Goal: Information Seeking & Learning: Check status

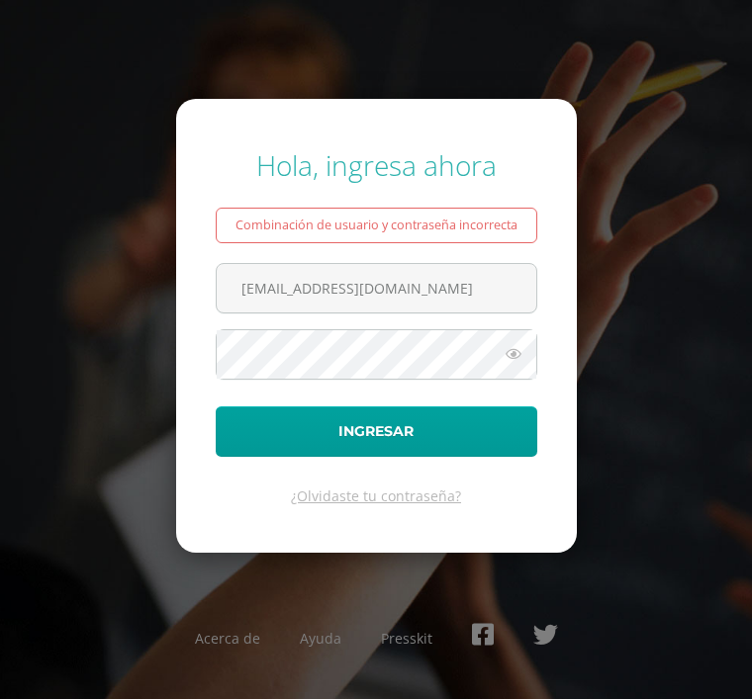
click at [368, 456] on button "Ingresar" at bounding box center [376, 431] width 321 height 50
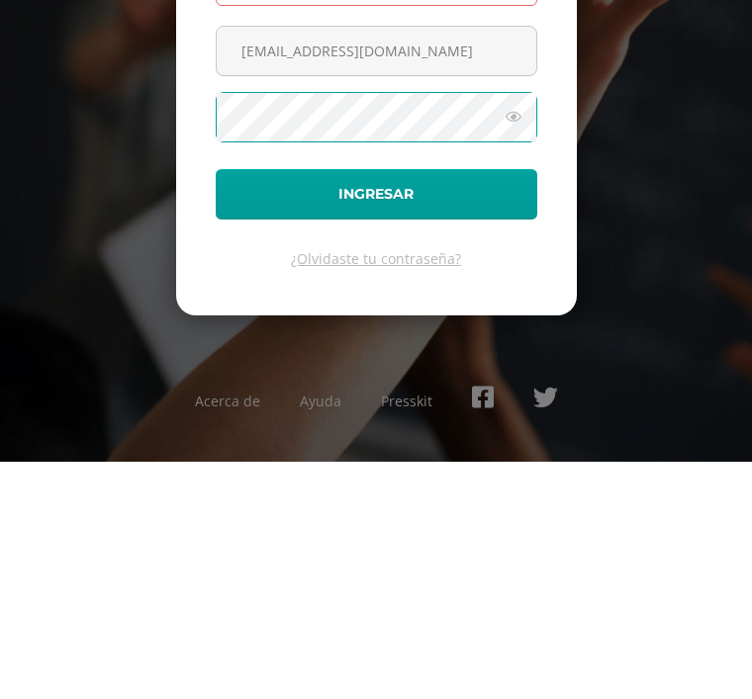
click at [410, 406] on button "Ingresar" at bounding box center [376, 431] width 321 height 50
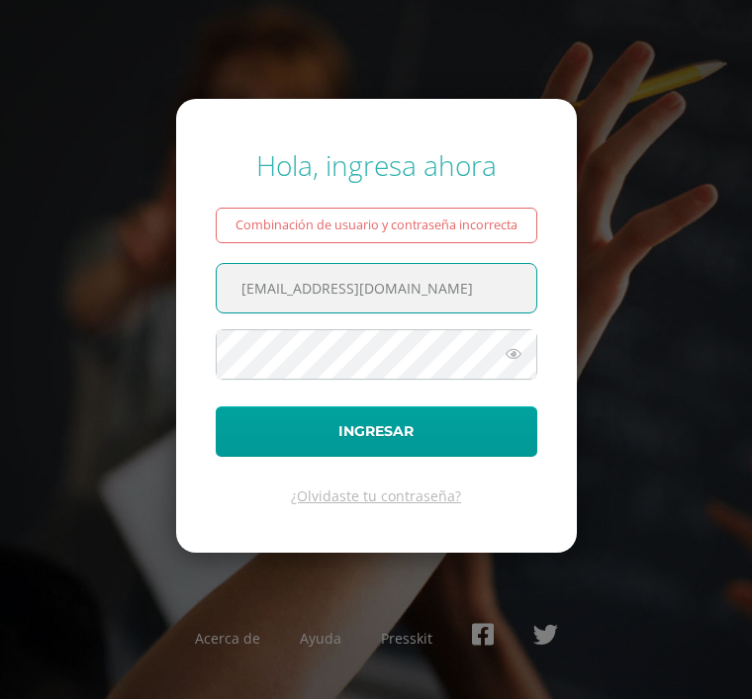
click at [456, 243] on div "Combinación de usuario y contraseña incorrecta" at bounding box center [376, 226] width 321 height 36
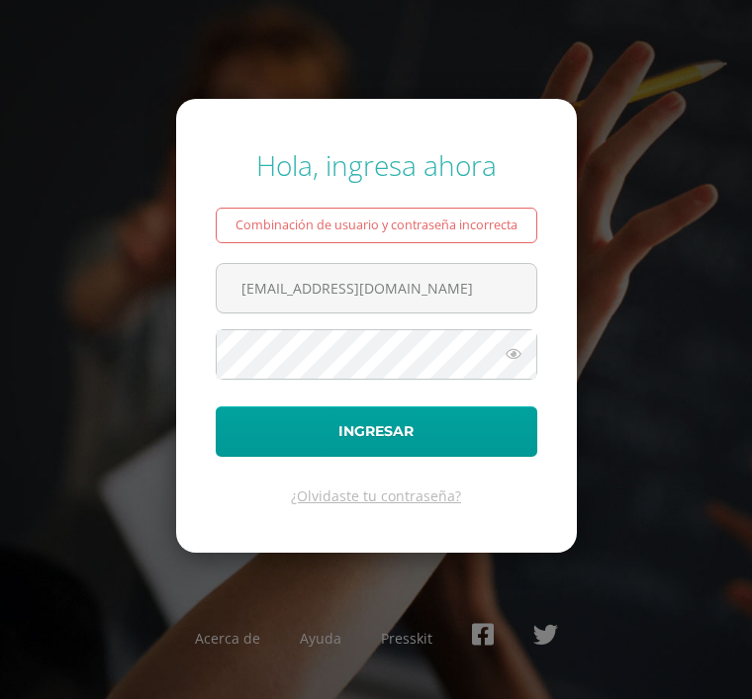
click at [413, 505] on link "¿Olvidaste tu contraseña?" at bounding box center [376, 496] width 170 height 19
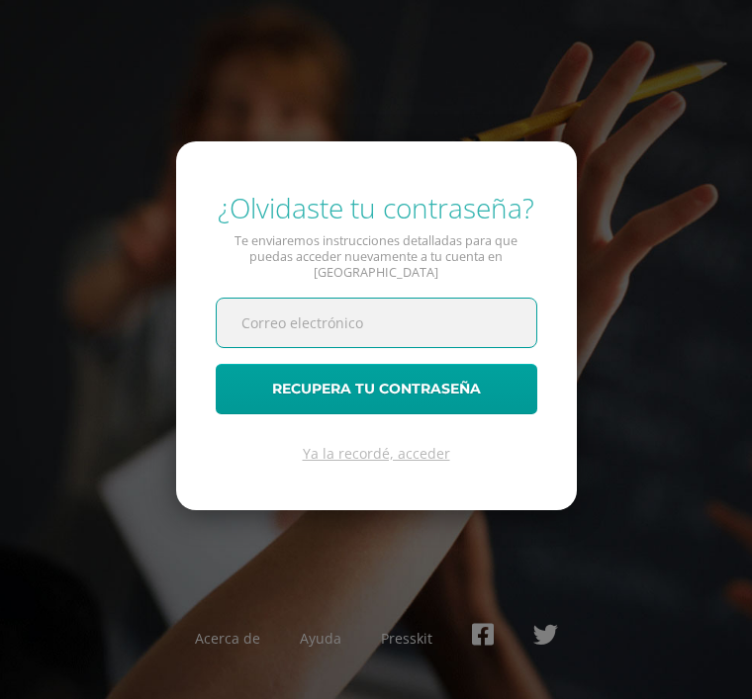
click at [301, 347] on input "text" at bounding box center [376, 323] width 319 height 48
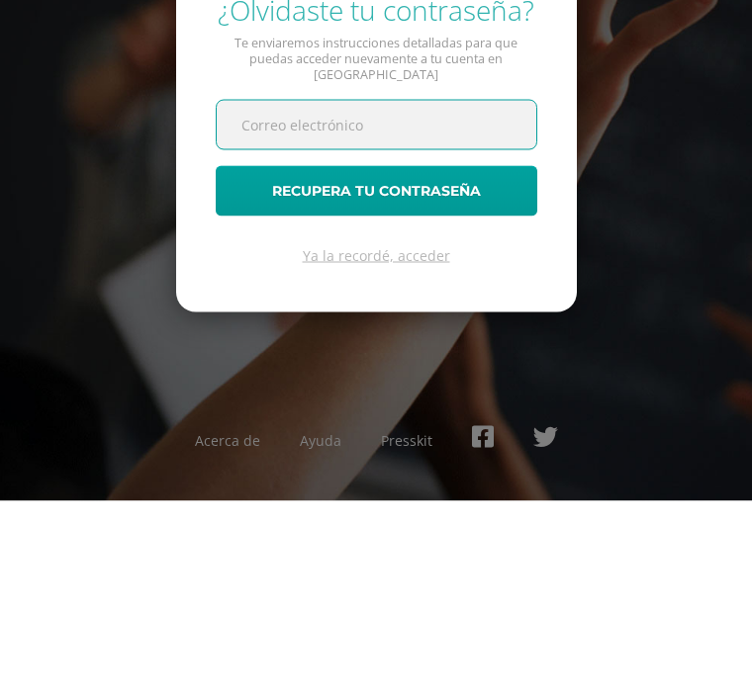
scroll to position [63, 0]
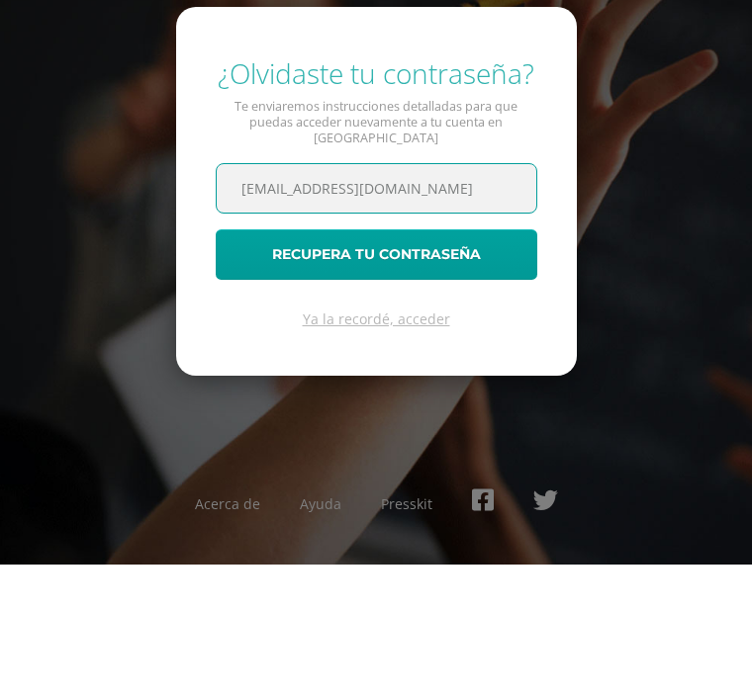
type input "p450@bilinguesanjuan.edu.gt"
click at [441, 364] on button "Recupera tu contraseña" at bounding box center [376, 389] width 321 height 50
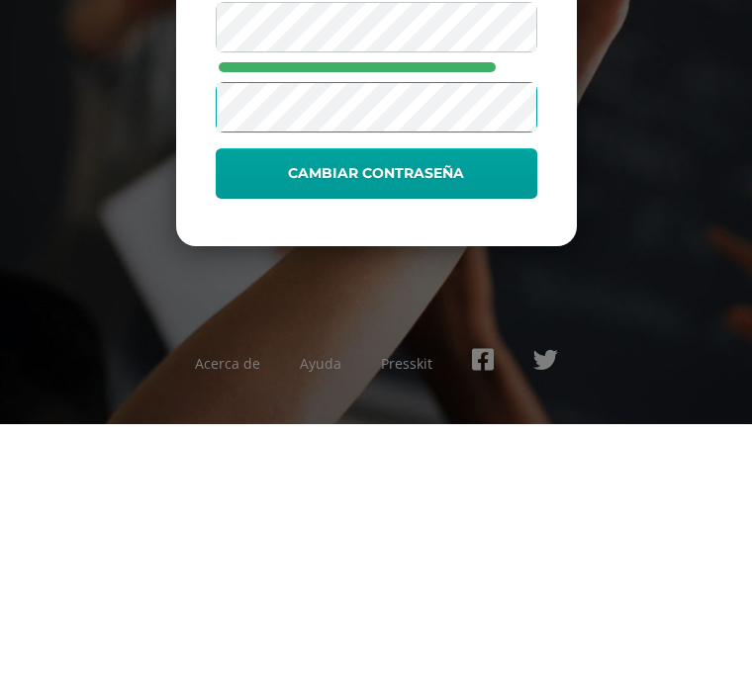
click at [428, 423] on button "Cambiar contraseña" at bounding box center [376, 448] width 321 height 50
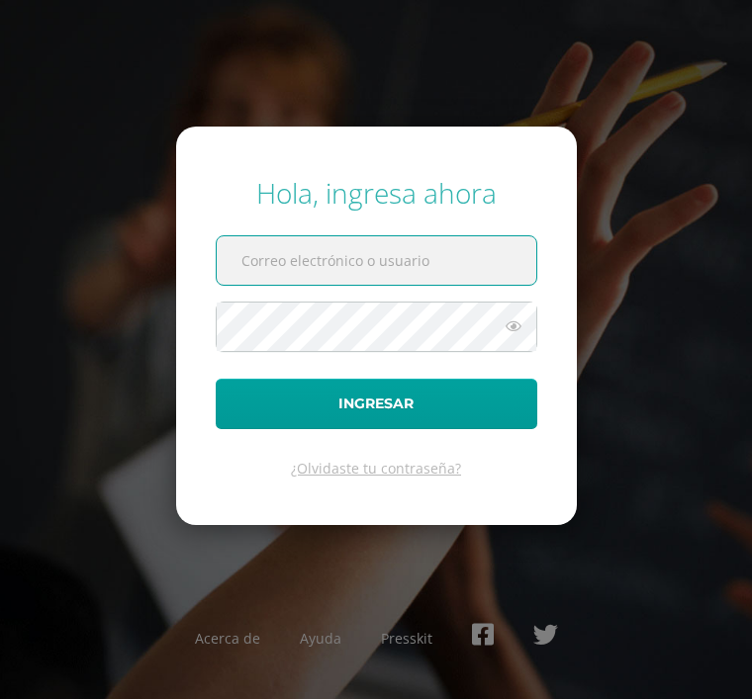
click at [342, 285] on input "text" at bounding box center [376, 260] width 319 height 48
click at [336, 285] on input "text" at bounding box center [376, 260] width 319 height 48
click at [309, 285] on input "text" at bounding box center [376, 260] width 319 height 48
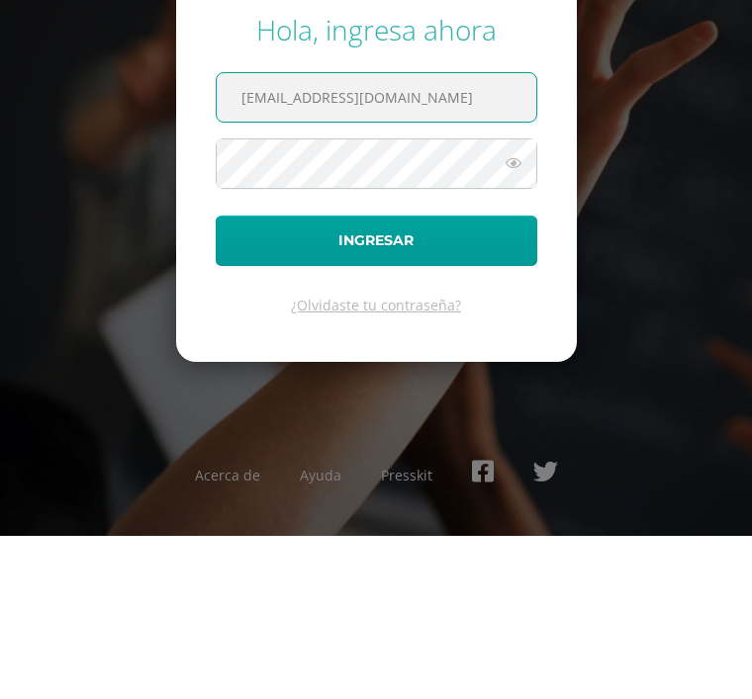
type input "[EMAIL_ADDRESS][DOMAIN_NAME]"
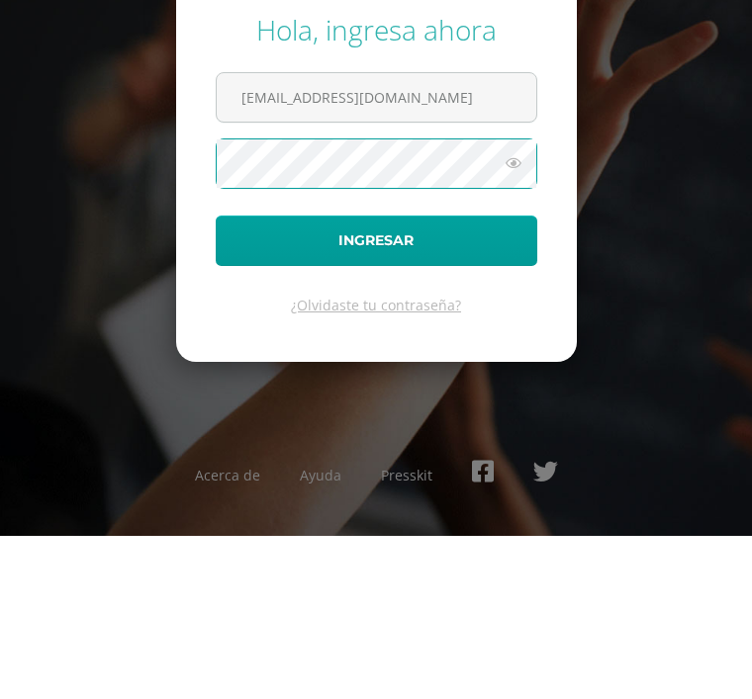
click at [398, 379] on button "Ingresar" at bounding box center [376, 404] width 321 height 50
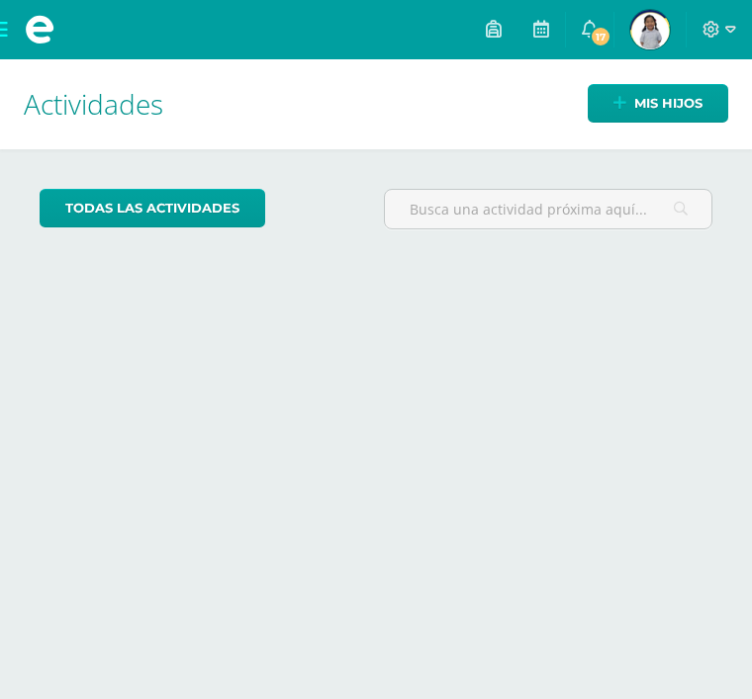
click at [16, 39] on span at bounding box center [39, 29] width 79 height 59
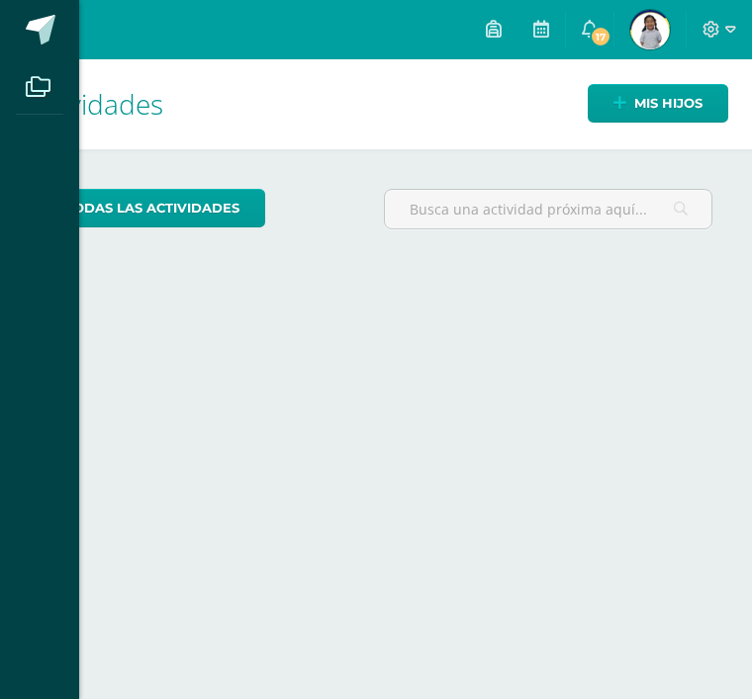
click at [43, 86] on icon at bounding box center [38, 87] width 25 height 20
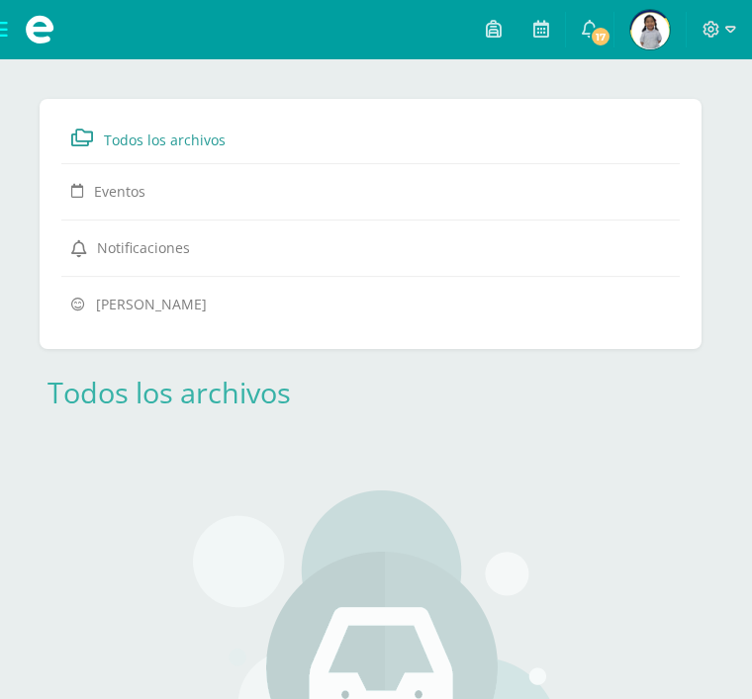
click at [536, 27] on icon at bounding box center [541, 29] width 16 height 18
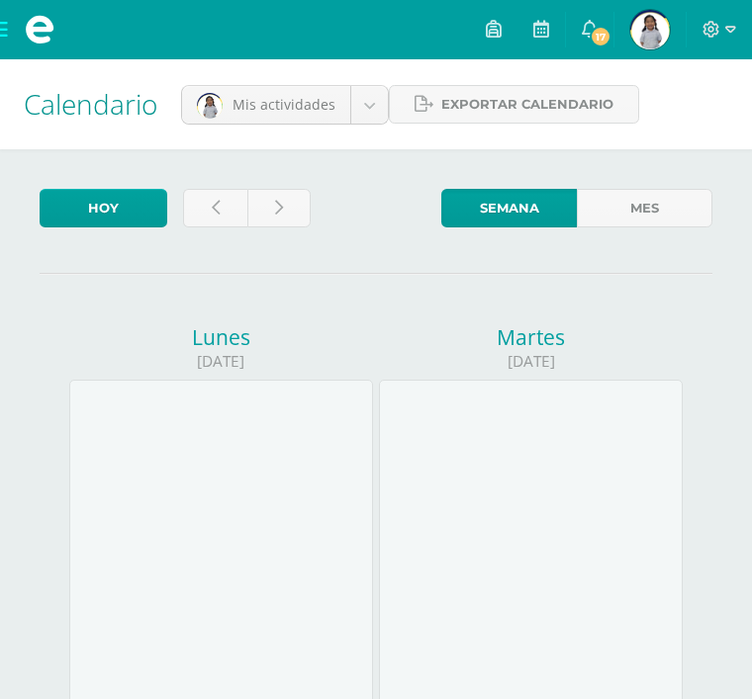
click at [590, 38] on span "17" at bounding box center [600, 37] width 22 height 22
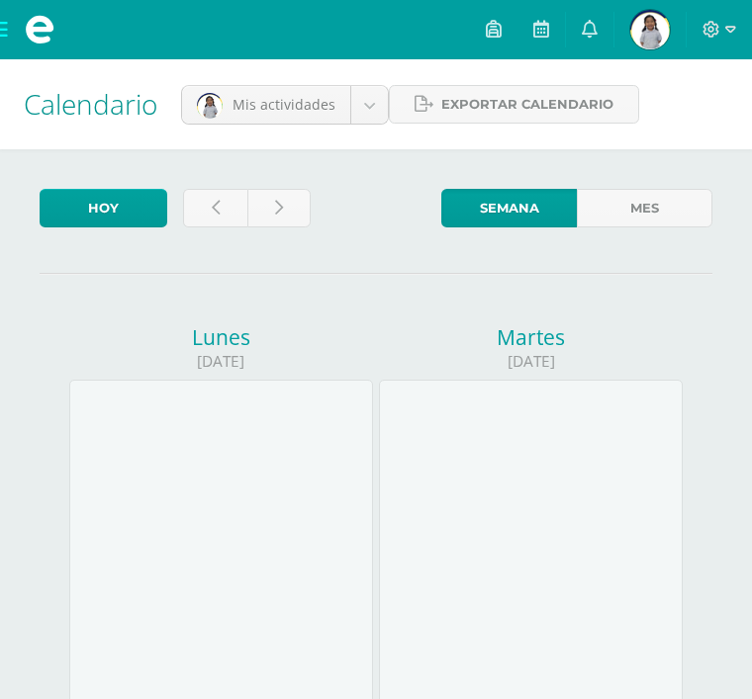
click at [491, 35] on icon at bounding box center [494, 29] width 16 height 18
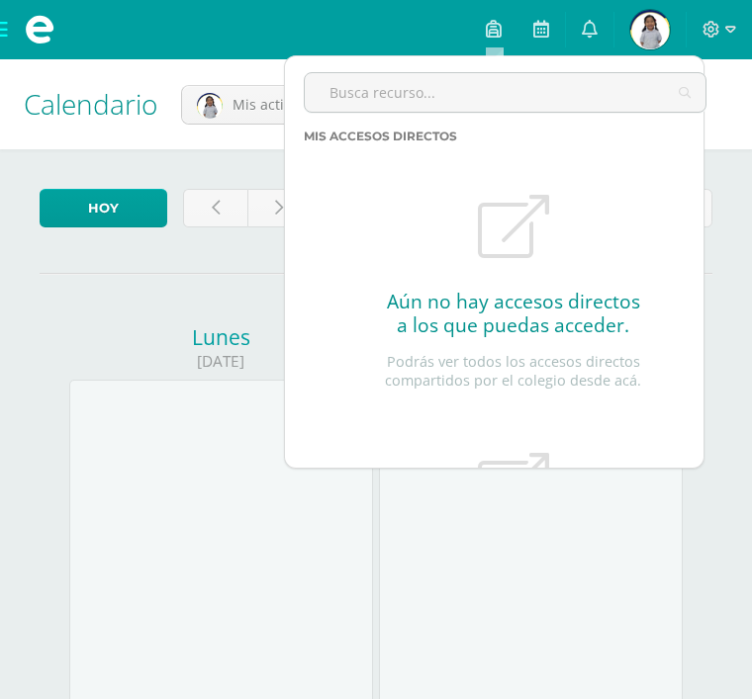
click at [458, 99] on input "text" at bounding box center [505, 92] width 401 height 39
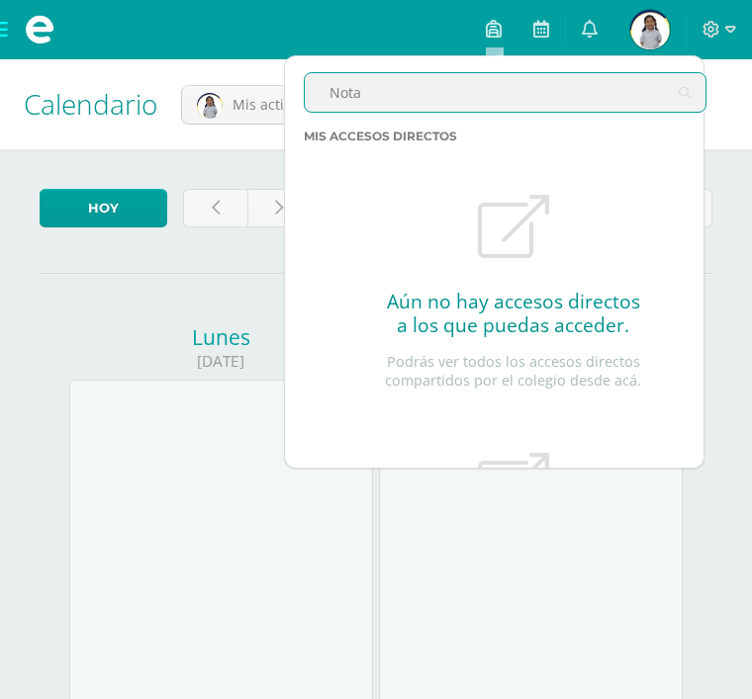
type input "Notas"
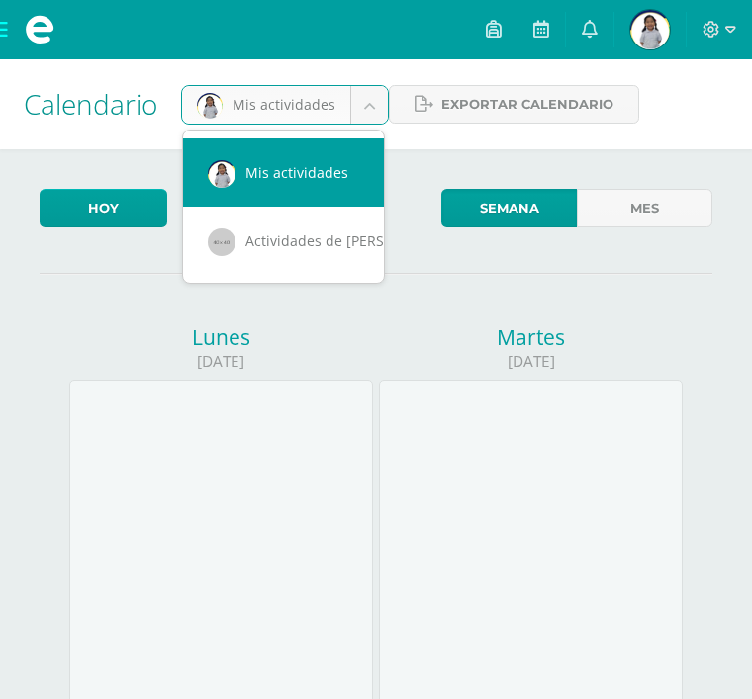
scroll to position [0, 18]
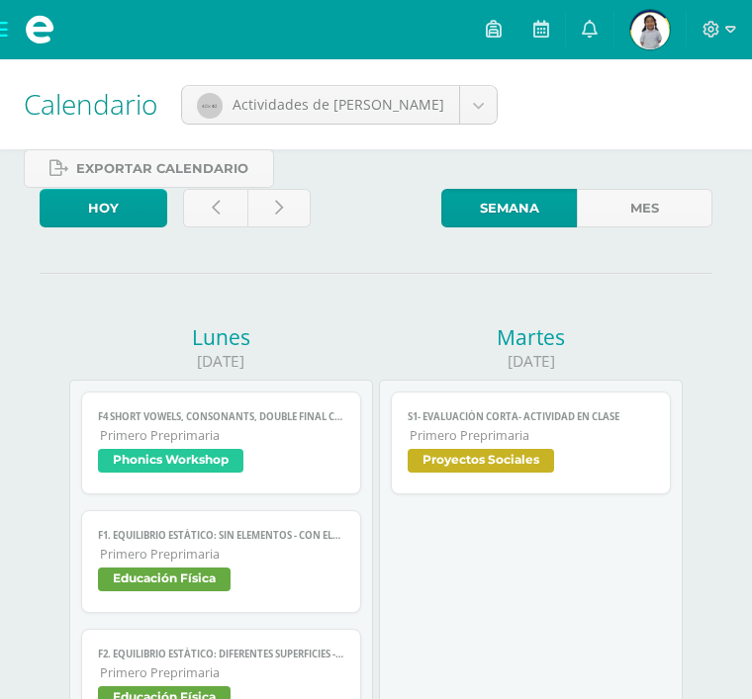
click at [29, 28] on span at bounding box center [40, 30] width 30 height 30
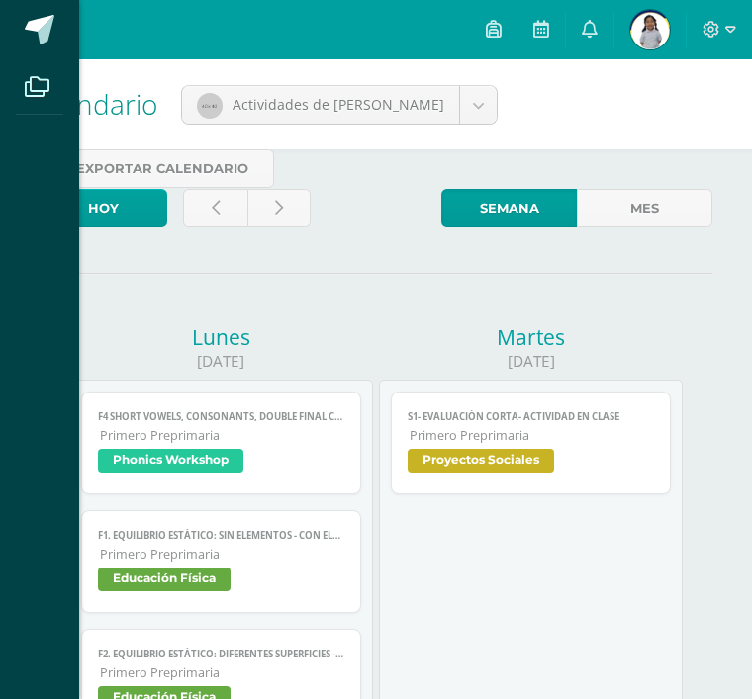
click at [49, 32] on span at bounding box center [41, 30] width 30 height 30
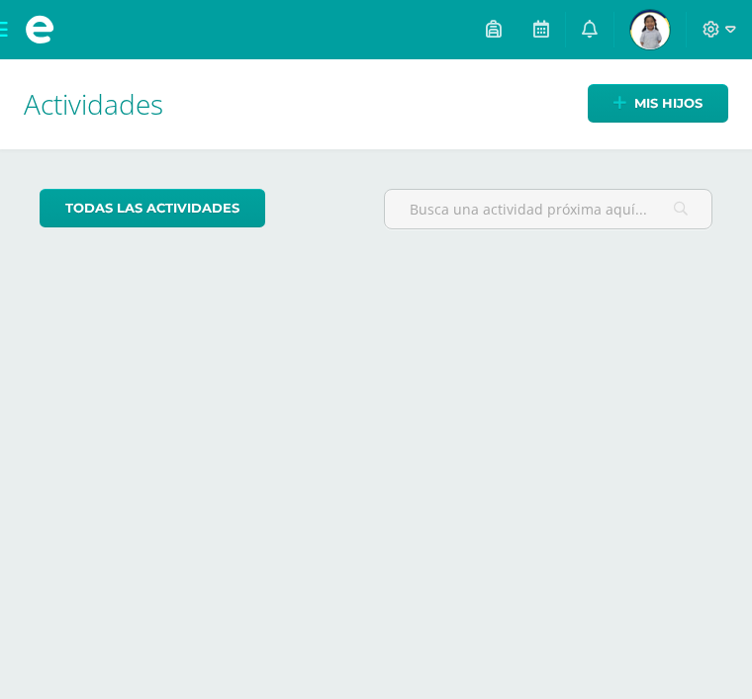
click at [8, 41] on span at bounding box center [39, 29] width 79 height 59
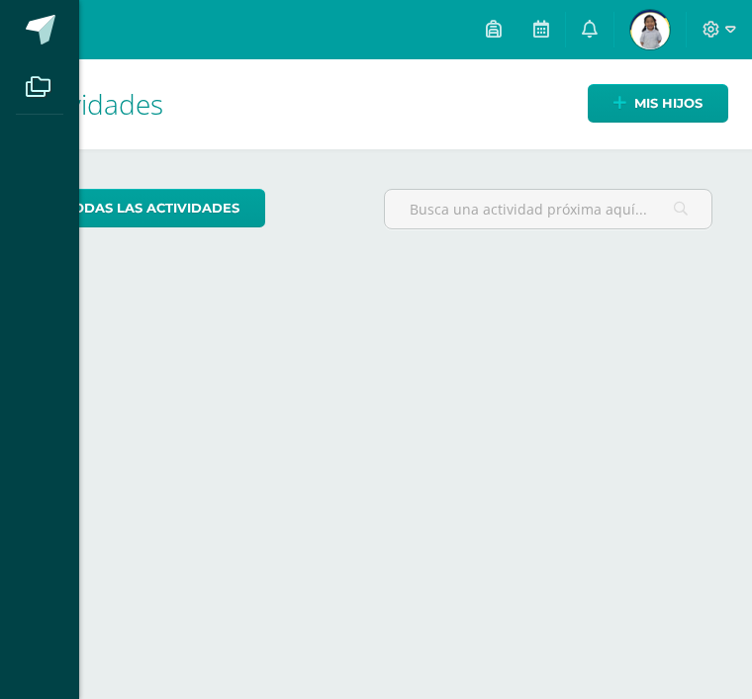
click at [49, 91] on icon at bounding box center [38, 87] width 25 height 20
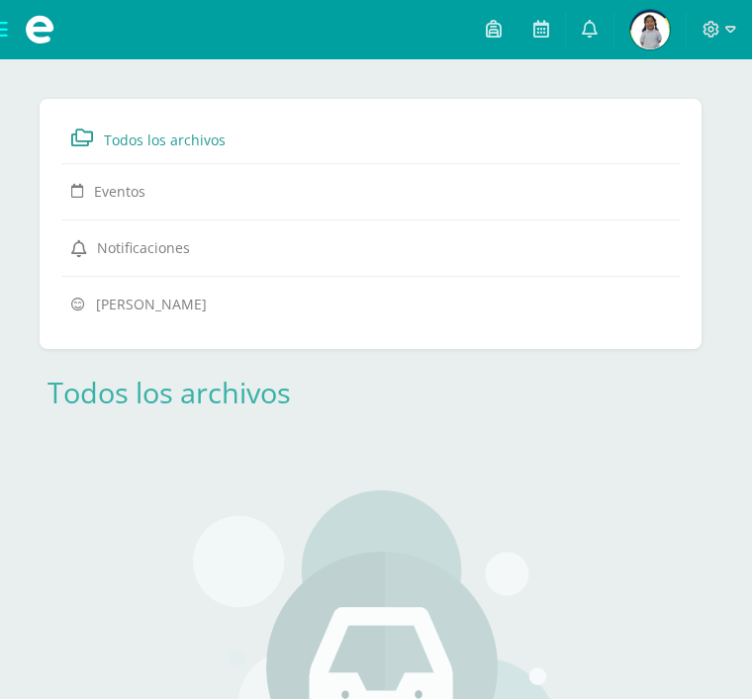
click at [718, 39] on span at bounding box center [719, 30] width 34 height 22
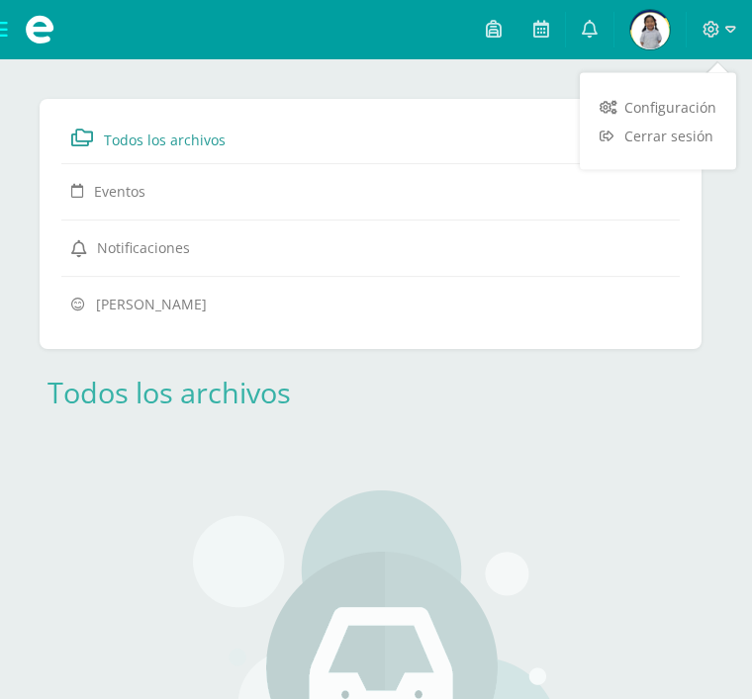
click at [532, 124] on link "Todos los archivos" at bounding box center [370, 138] width 598 height 36
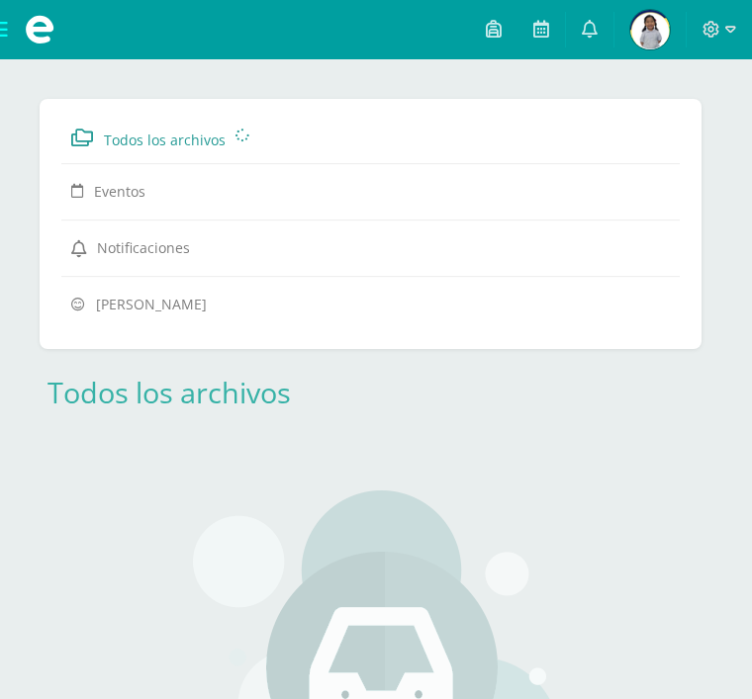
click at [543, 32] on icon at bounding box center [541, 29] width 16 height 18
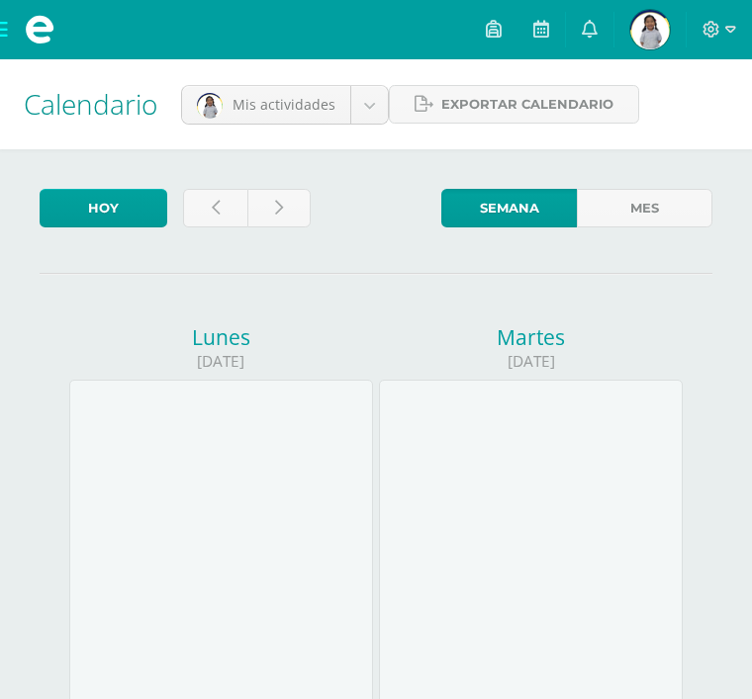
click at [537, 34] on icon at bounding box center [541, 29] width 16 height 18
click at [498, 33] on icon at bounding box center [494, 29] width 16 height 18
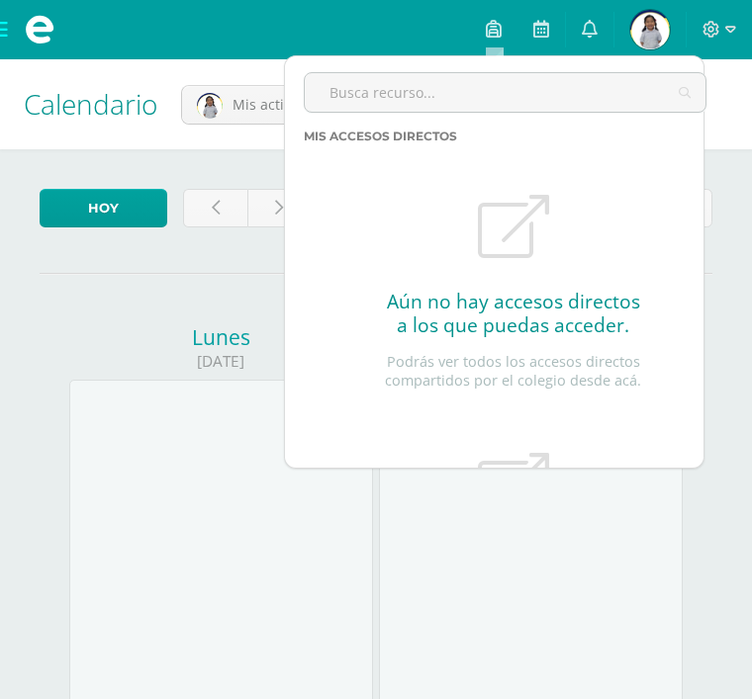
click at [645, 233] on div "Aún no hay accesos directos a los que puedas acceder. Podrás ver todos los acce…" at bounding box center [513, 284] width 285 height 258
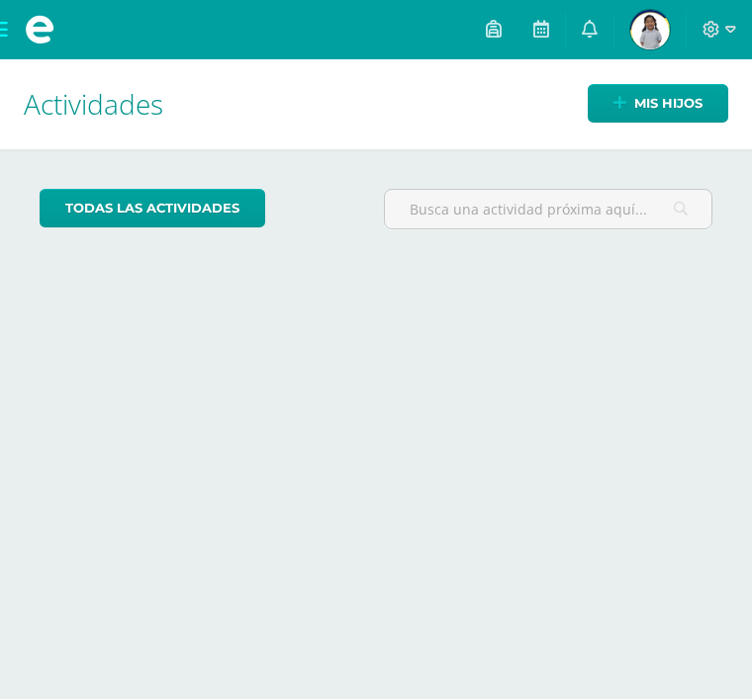
click at [8, 36] on span at bounding box center [39, 29] width 79 height 59
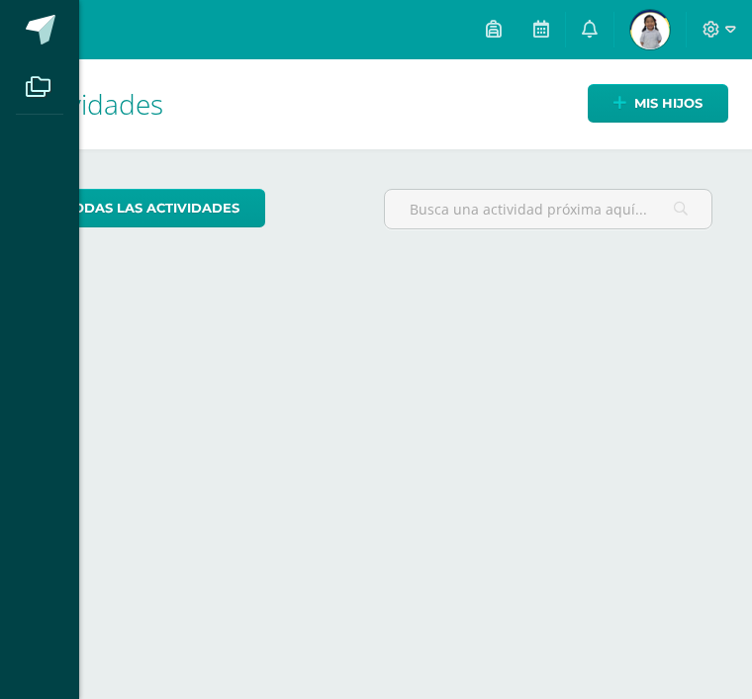
click at [46, 30] on span at bounding box center [41, 30] width 30 height 30
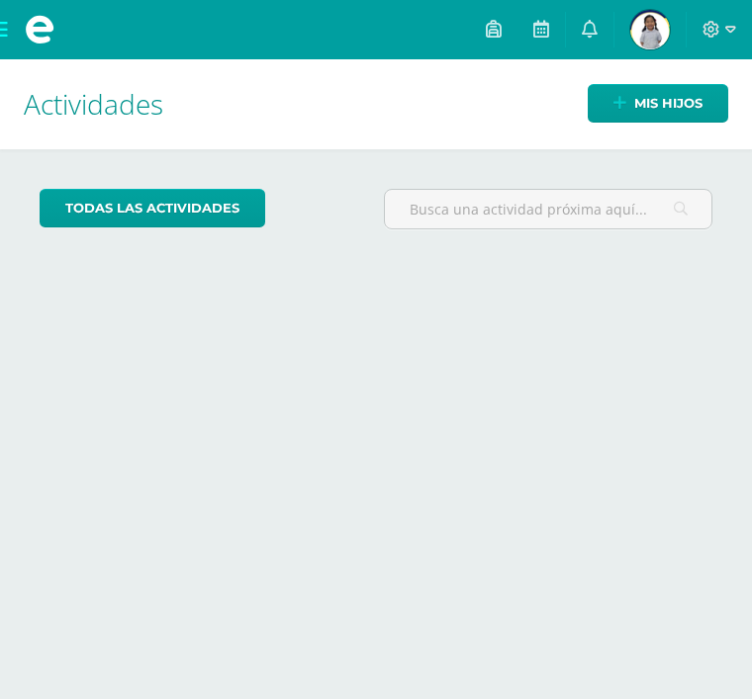
click at [647, 105] on span "Mis hijos" at bounding box center [668, 103] width 68 height 37
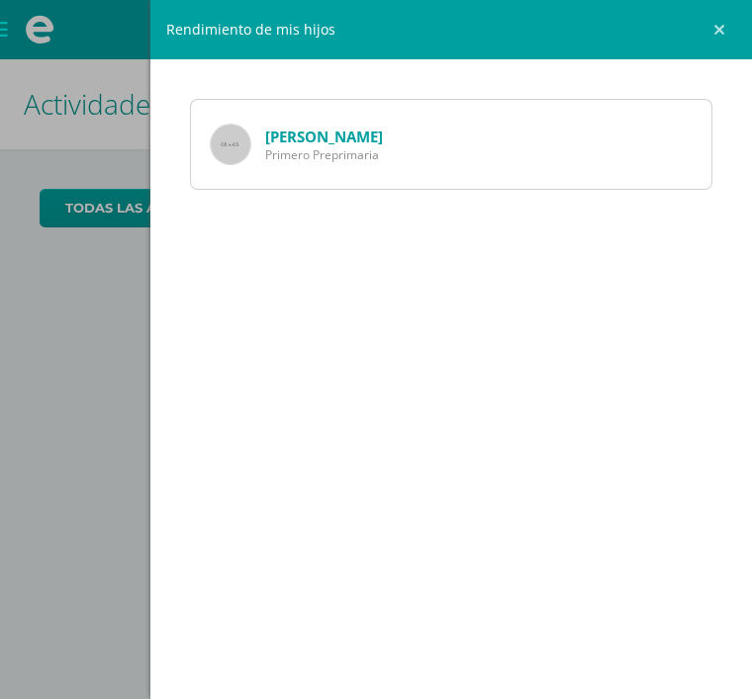
click at [356, 157] on span "Primero Preprimaria" at bounding box center [324, 154] width 118 height 17
click at [524, 149] on div "[PERSON_NAME] Primero Preprimaria" at bounding box center [451, 144] width 522 height 91
click at [249, 145] on img at bounding box center [231, 145] width 40 height 40
click at [310, 143] on link "[PERSON_NAME]" at bounding box center [324, 137] width 118 height 20
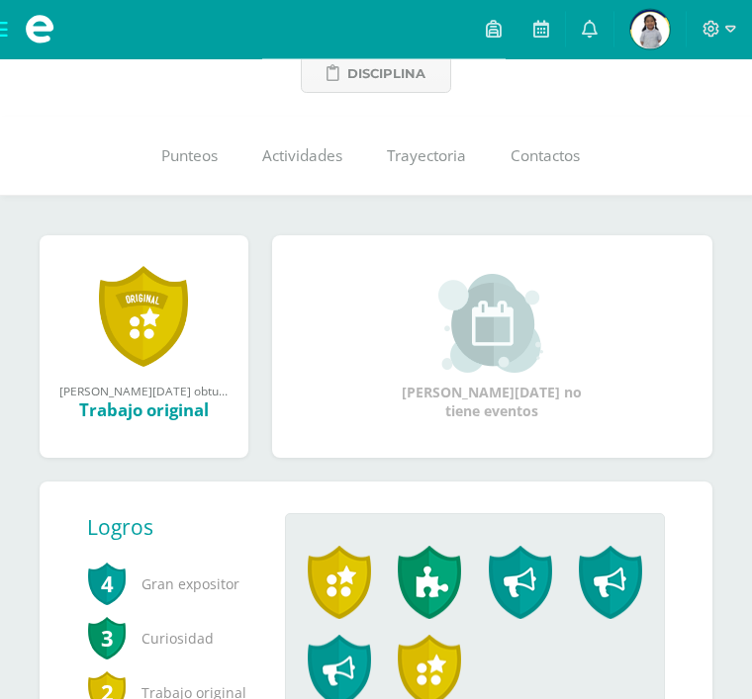
scroll to position [137, 0]
click at [196, 175] on link "Punteos" at bounding box center [188, 156] width 101 height 79
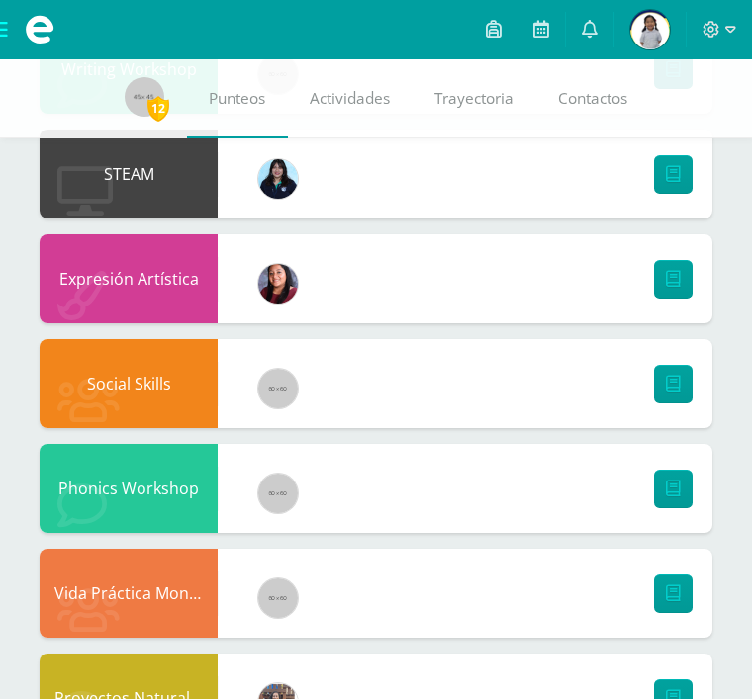
scroll to position [477, 0]
